Goal: Transaction & Acquisition: Purchase product/service

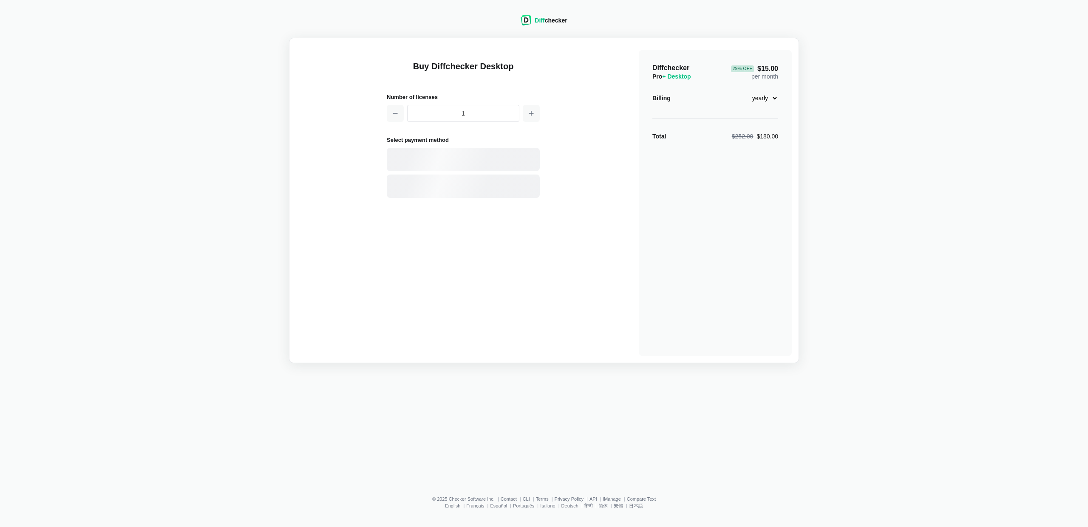
click at [761, 96] on select "monthly yearly" at bounding box center [760, 98] width 37 height 14
click at [742, 91] on select "monthly yearly" at bounding box center [760, 98] width 37 height 14
click at [758, 102] on select "monthly yearly" at bounding box center [760, 98] width 37 height 14
select select "desktop-yearly-180"
click at [742, 91] on select "monthly yearly" at bounding box center [760, 98] width 37 height 14
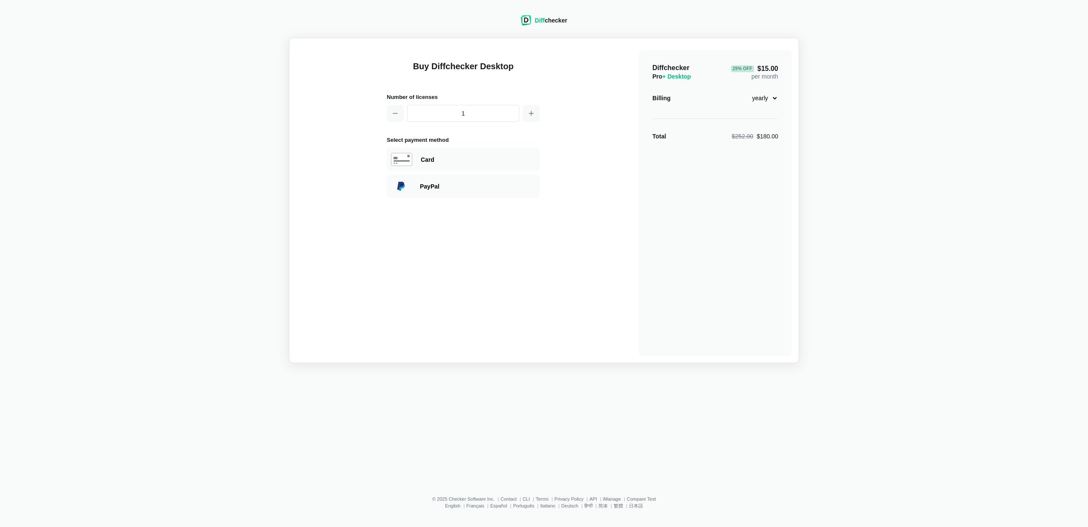
click at [876, 88] on div "Diff checker Buy Diffchecker Desktop Number of licenses 1 Select payment method…" at bounding box center [544, 184] width 1078 height 358
click at [624, 54] on div "Buy Diffchecker Desktop Number of licenses 1 Select payment method Visa MasterC…" at bounding box center [544, 200] width 496 height 311
drag, startPoint x: 762, startPoint y: 45, endPoint x: 857, endPoint y: 77, distance: 100.8
click at [857, 77] on div "Diff checker Buy Diffchecker Desktop Number of licenses 1 Select payment method…" at bounding box center [544, 184] width 1078 height 358
click at [819, 53] on div "Diff checker Buy Diffchecker Desktop Number of licenses 1 Select payment method…" at bounding box center [544, 184] width 1078 height 358
